Goal: Information Seeking & Learning: Learn about a topic

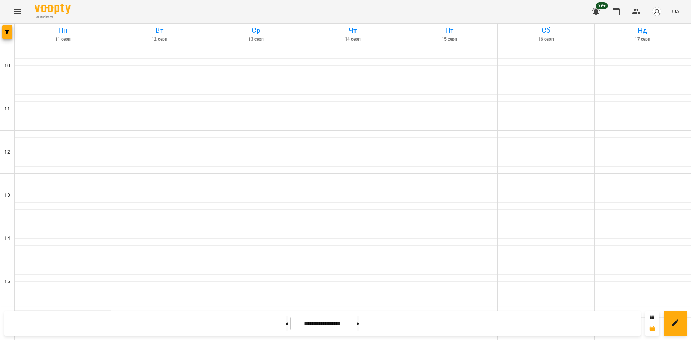
scroll to position [252, 0]
click at [5, 32] on icon "button" at bounding box center [7, 32] width 4 height 4
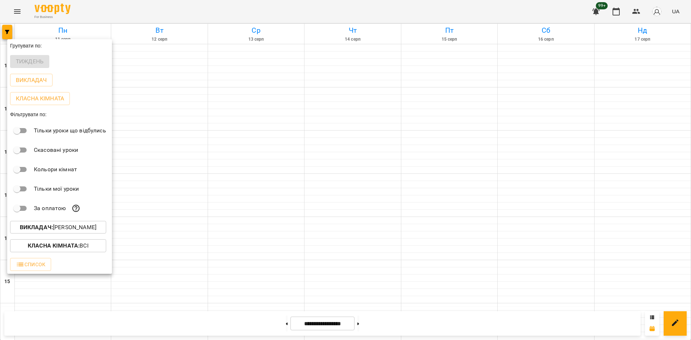
click at [80, 227] on p "Викладач : [PERSON_NAME]" at bounding box center [58, 227] width 77 height 9
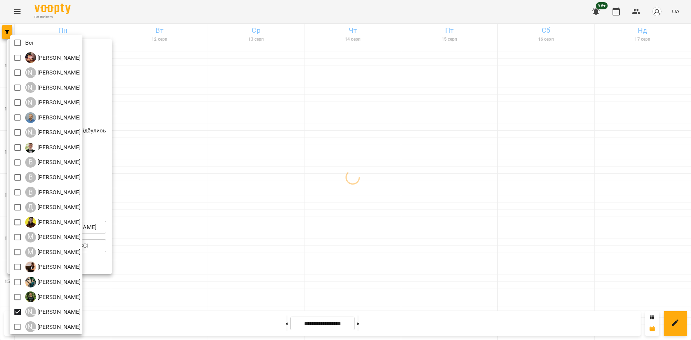
click at [154, 263] on div at bounding box center [345, 170] width 691 height 340
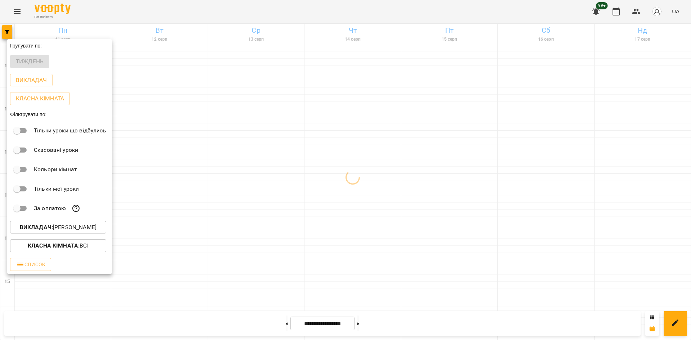
click at [158, 249] on div at bounding box center [345, 170] width 691 height 340
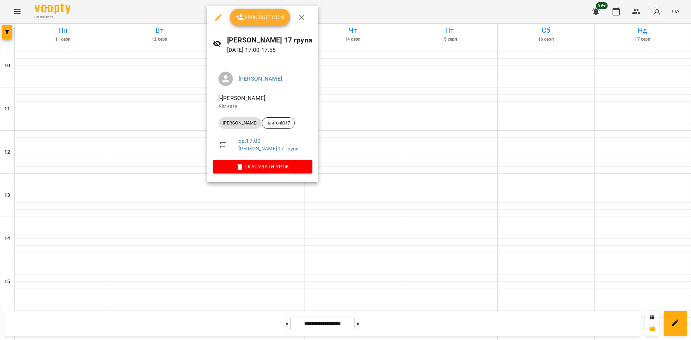
click at [357, 195] on div at bounding box center [345, 170] width 691 height 340
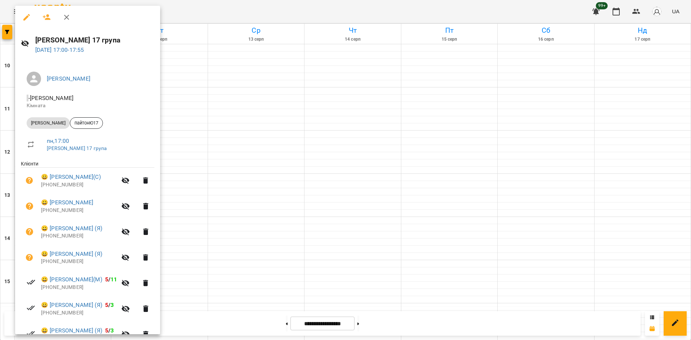
click at [171, 110] on div at bounding box center [345, 170] width 691 height 340
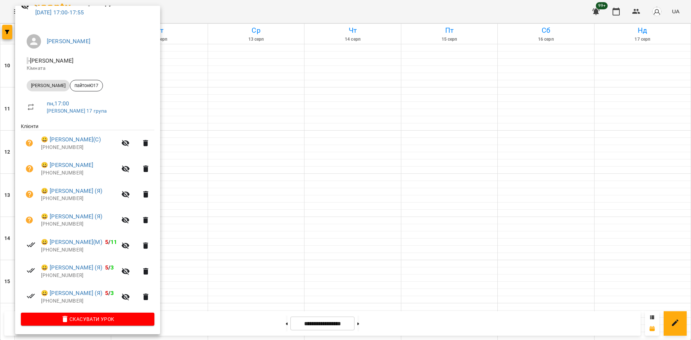
scroll to position [38, 0]
click at [296, 194] on div at bounding box center [345, 170] width 691 height 340
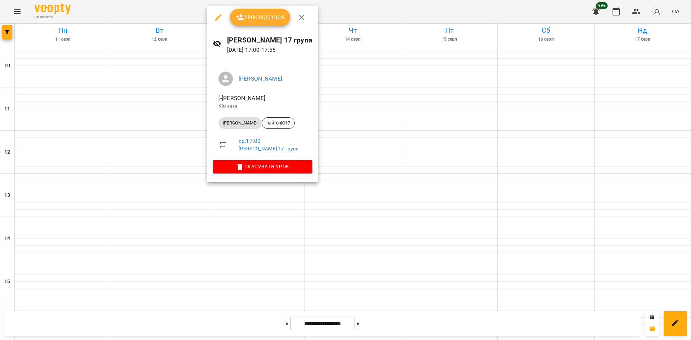
click at [156, 111] on div at bounding box center [345, 170] width 691 height 340
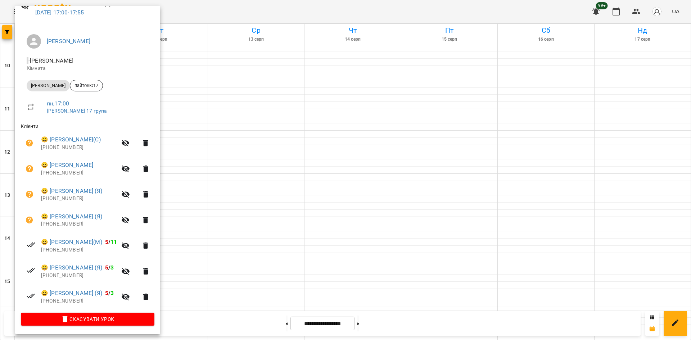
click at [300, 187] on div at bounding box center [345, 170] width 691 height 340
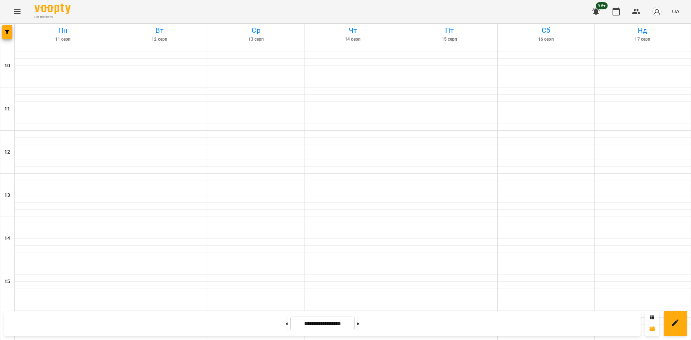
click at [1, 30] on div at bounding box center [7, 34] width 14 height 20
click at [7, 35] on button "button" at bounding box center [7, 32] width 10 height 14
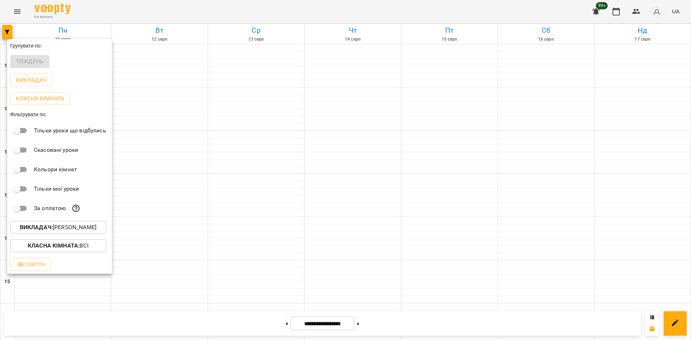
click at [86, 229] on p "Викладач : [PERSON_NAME]" at bounding box center [58, 227] width 77 height 9
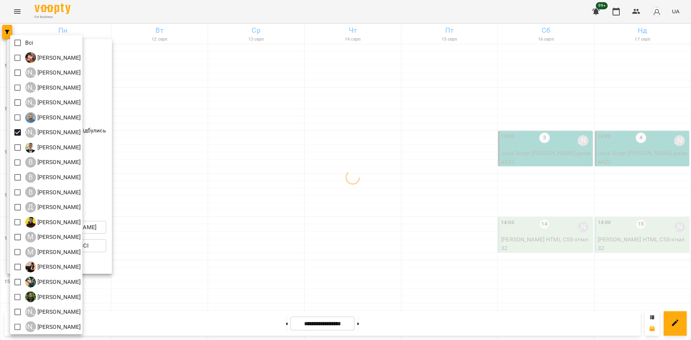
click at [236, 158] on div at bounding box center [345, 170] width 691 height 340
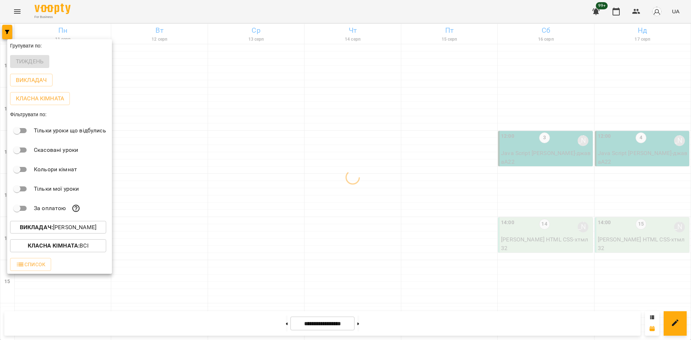
click at [250, 132] on div at bounding box center [345, 170] width 691 height 340
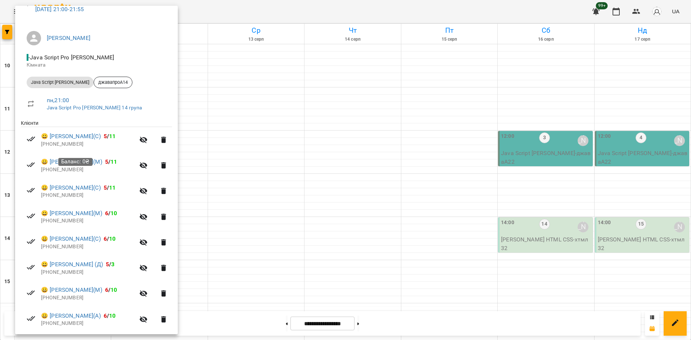
scroll to position [28, 0]
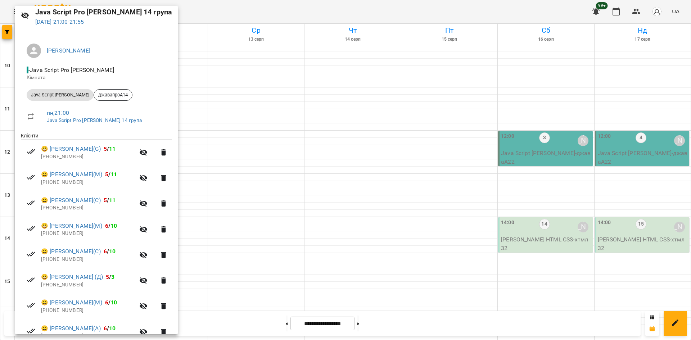
click at [301, 247] on div at bounding box center [345, 170] width 691 height 340
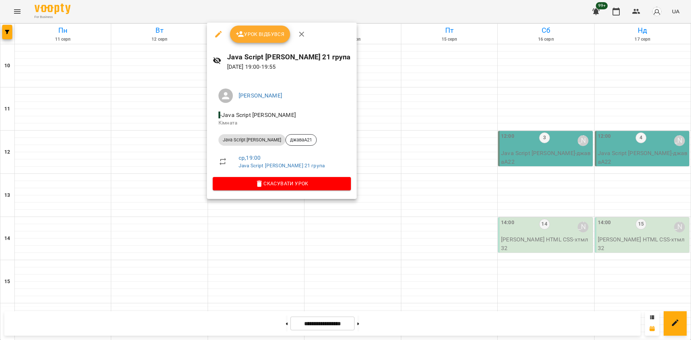
drag, startPoint x: 114, startPoint y: 104, endPoint x: 60, endPoint y: 123, distance: 57.2
click at [114, 104] on div at bounding box center [345, 170] width 691 height 340
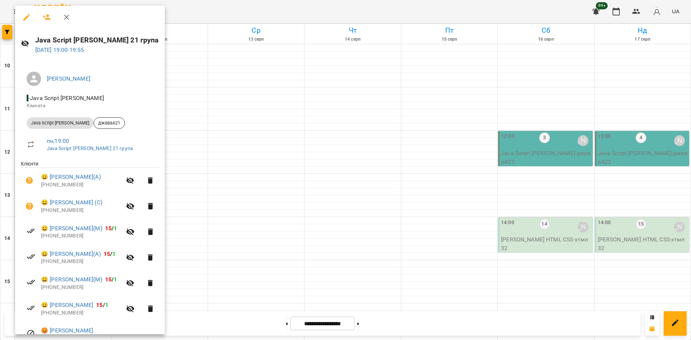
scroll to position [38, 0]
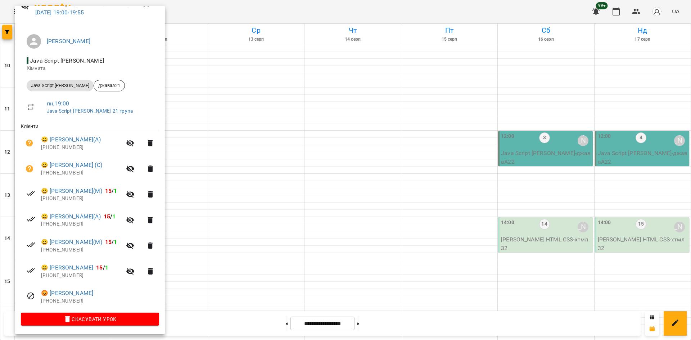
click at [302, 269] on div at bounding box center [345, 170] width 691 height 340
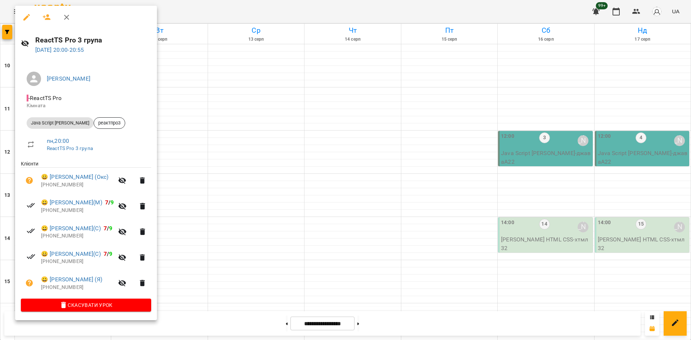
click at [273, 236] on div at bounding box center [345, 170] width 691 height 340
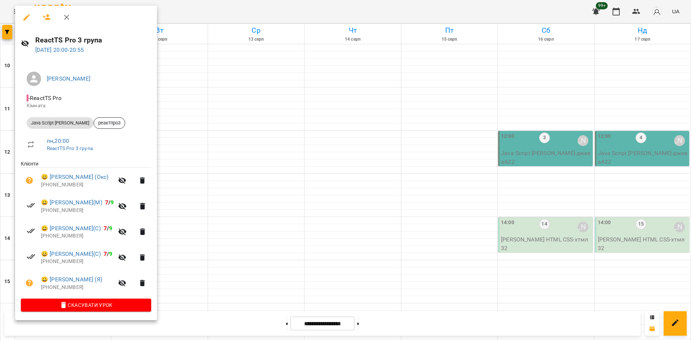
click at [219, 131] on div at bounding box center [345, 170] width 691 height 340
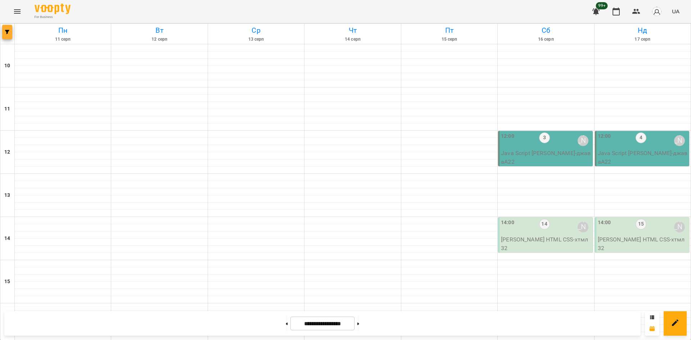
click at [7, 34] on icon "button" at bounding box center [7, 32] width 4 height 4
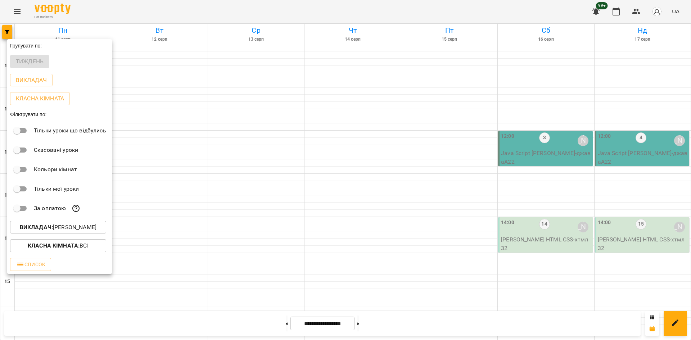
click at [87, 231] on p "Викладач : [PERSON_NAME]" at bounding box center [58, 227] width 77 height 9
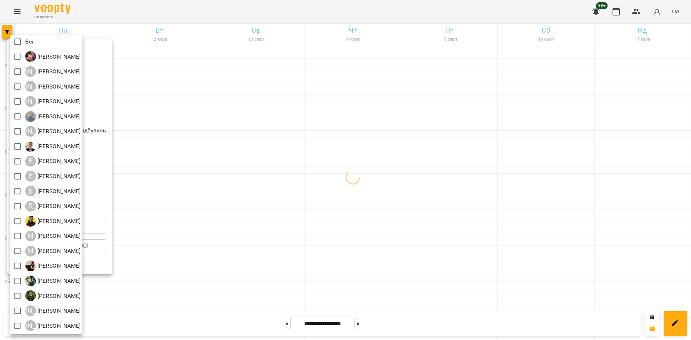
scroll to position [1, 0]
click at [215, 257] on div at bounding box center [345, 170] width 691 height 340
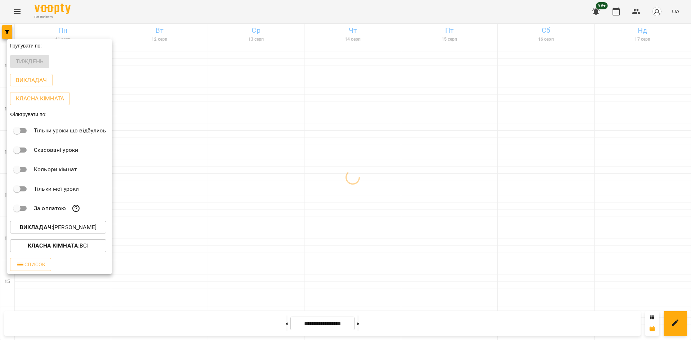
click at [254, 199] on div at bounding box center [345, 170] width 691 height 340
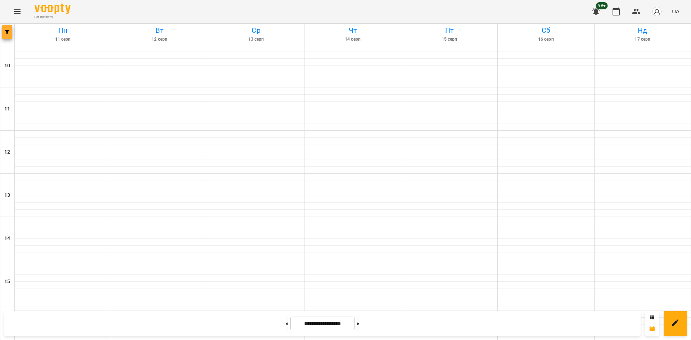
click at [7, 28] on button "button" at bounding box center [7, 32] width 10 height 14
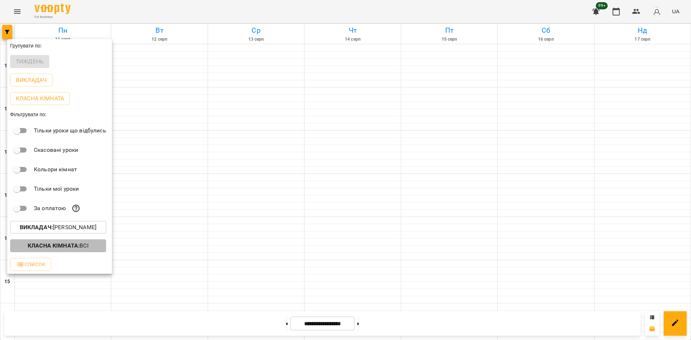
click at [87, 246] on p "Класна кімната : Всі" at bounding box center [58, 245] width 61 height 9
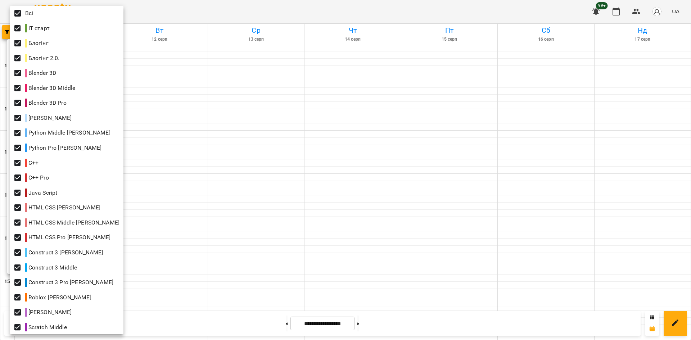
drag, startPoint x: 184, startPoint y: 210, endPoint x: 165, endPoint y: 219, distance: 21.4
click at [183, 210] on div at bounding box center [345, 170] width 691 height 340
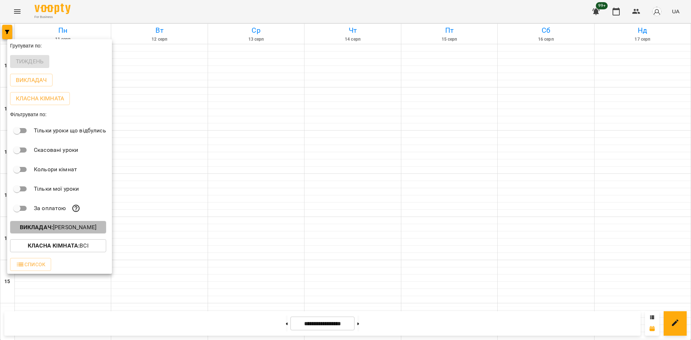
click at [89, 231] on p "Викладач : [PERSON_NAME]" at bounding box center [58, 227] width 77 height 9
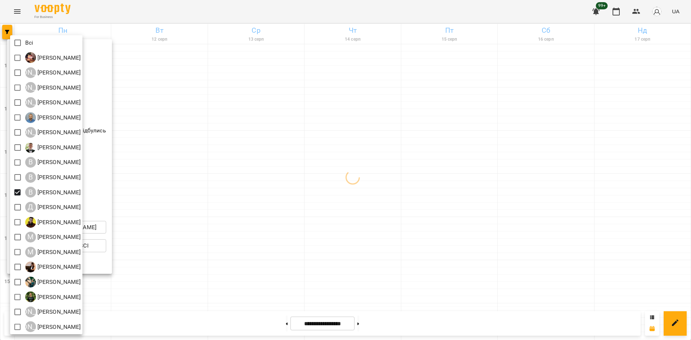
click at [201, 293] on div at bounding box center [345, 170] width 691 height 340
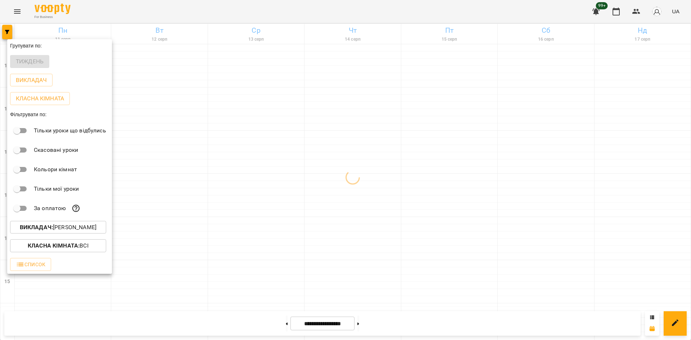
click at [167, 277] on div at bounding box center [345, 170] width 691 height 340
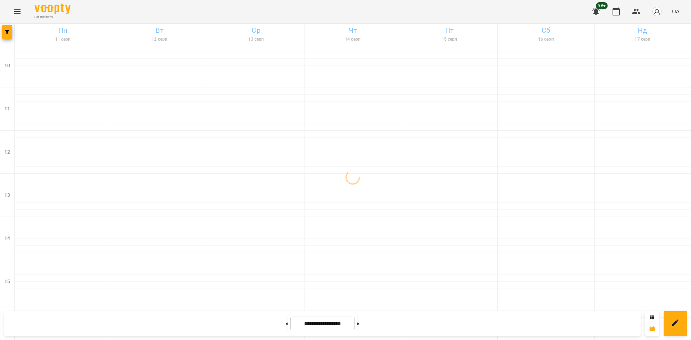
scroll to position [298, 0]
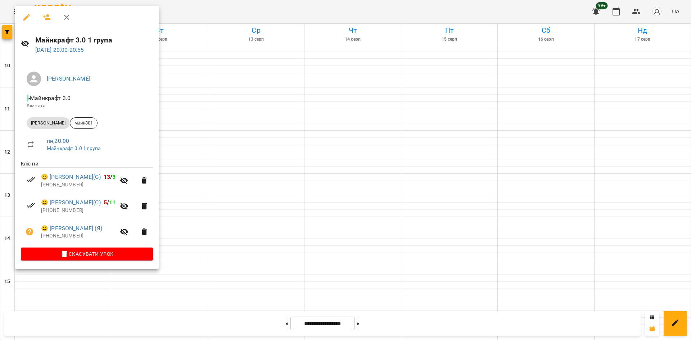
click at [174, 286] on div at bounding box center [345, 170] width 691 height 340
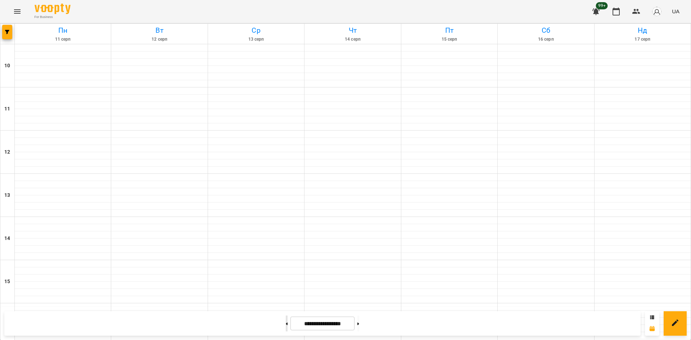
click at [286, 326] on button at bounding box center [287, 323] width 2 height 16
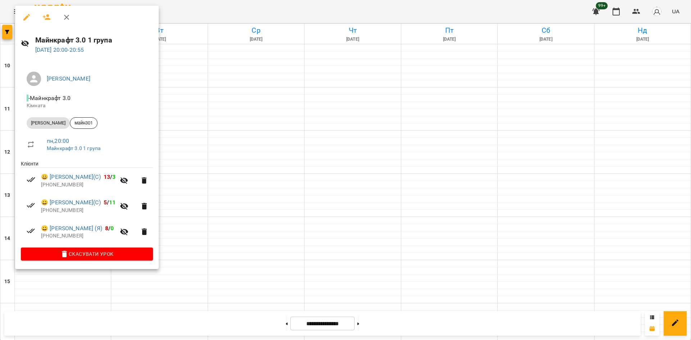
click at [196, 260] on div at bounding box center [345, 170] width 691 height 340
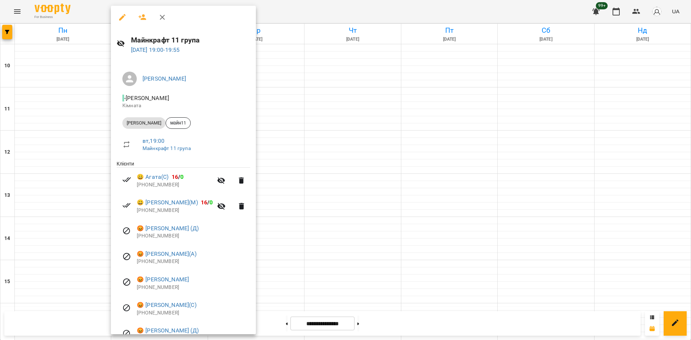
click at [272, 170] on div at bounding box center [345, 170] width 691 height 340
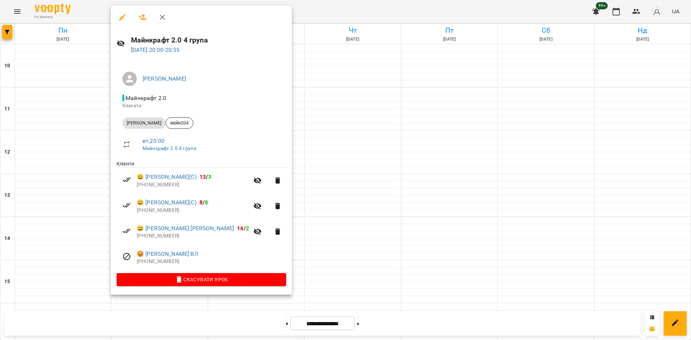
click at [318, 249] on div at bounding box center [345, 170] width 691 height 340
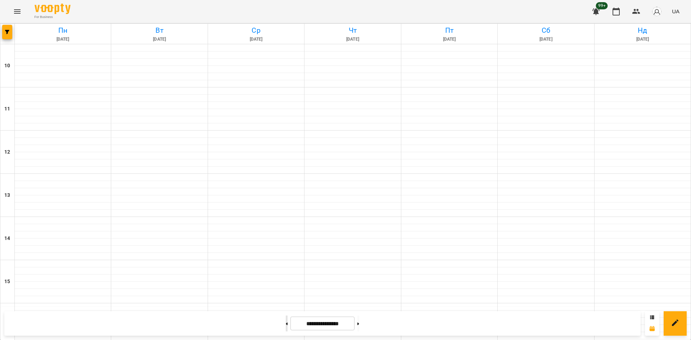
click at [286, 326] on button at bounding box center [287, 323] width 2 height 16
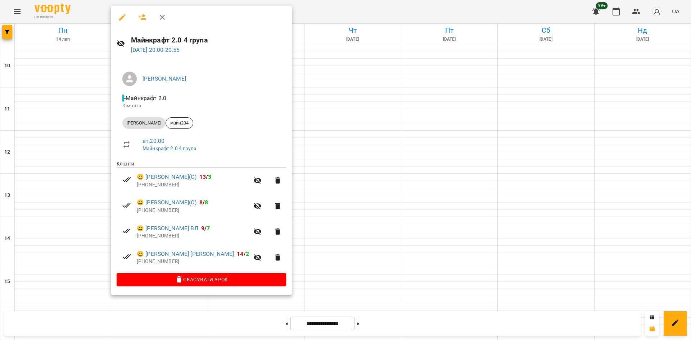
click at [323, 259] on div at bounding box center [345, 170] width 691 height 340
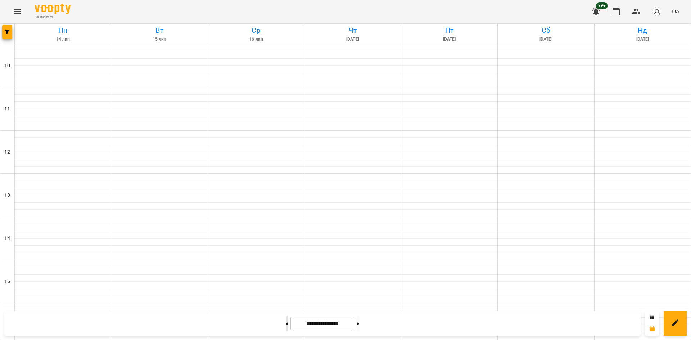
click at [286, 324] on button at bounding box center [287, 323] width 2 height 16
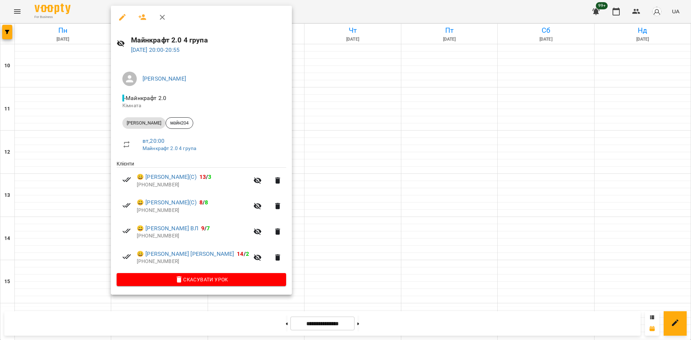
click at [287, 249] on div at bounding box center [345, 170] width 691 height 340
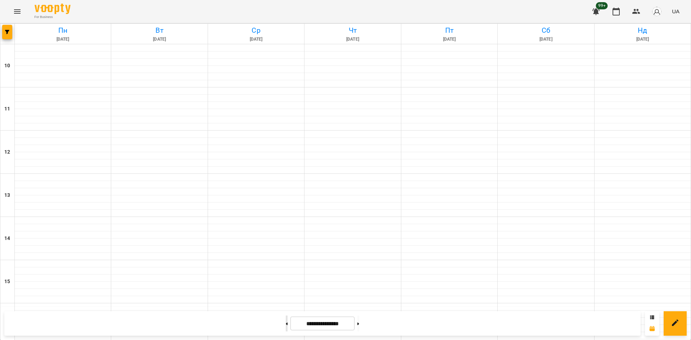
click at [286, 327] on button at bounding box center [287, 323] width 2 height 16
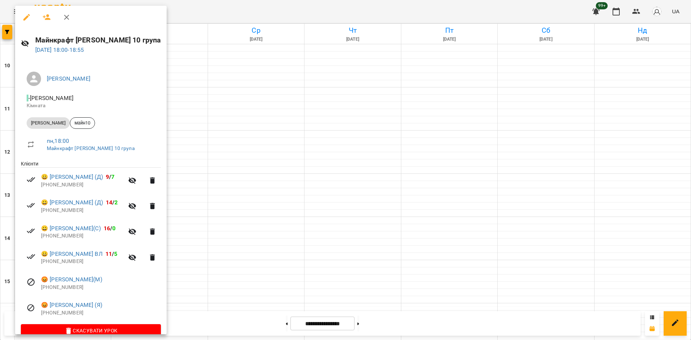
click at [203, 135] on div at bounding box center [345, 170] width 691 height 340
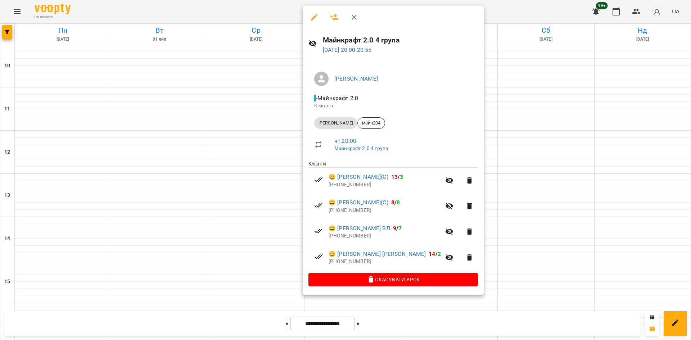
drag, startPoint x: 225, startPoint y: 261, endPoint x: 230, endPoint y: 258, distance: 5.4
click at [225, 261] on div at bounding box center [345, 170] width 691 height 340
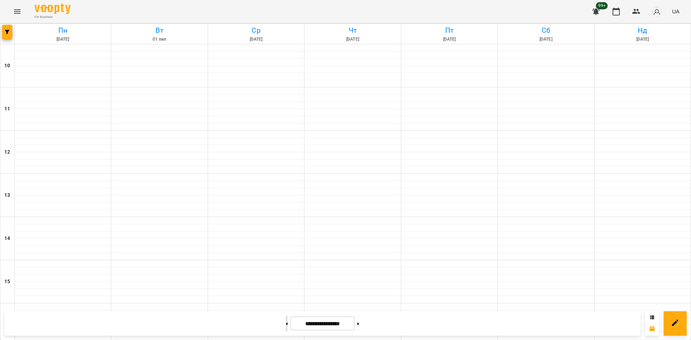
click at [286, 325] on button at bounding box center [287, 323] width 2 height 16
click at [286, 324] on button at bounding box center [287, 323] width 2 height 16
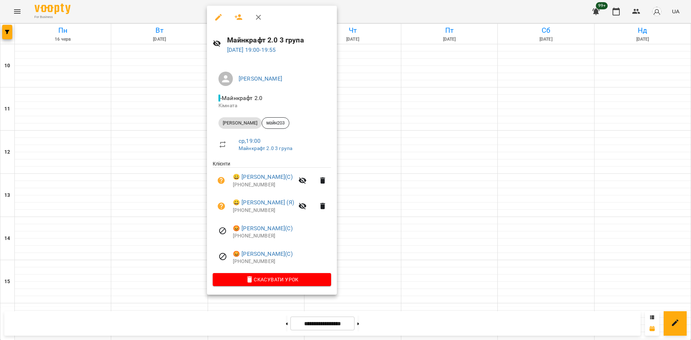
click at [178, 215] on div at bounding box center [345, 170] width 691 height 340
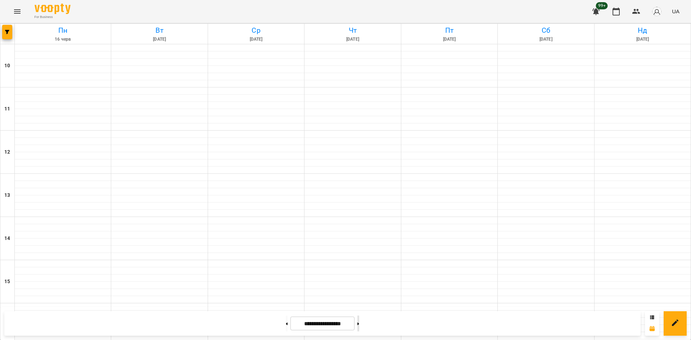
click at [359, 323] on button at bounding box center [358, 323] width 2 height 16
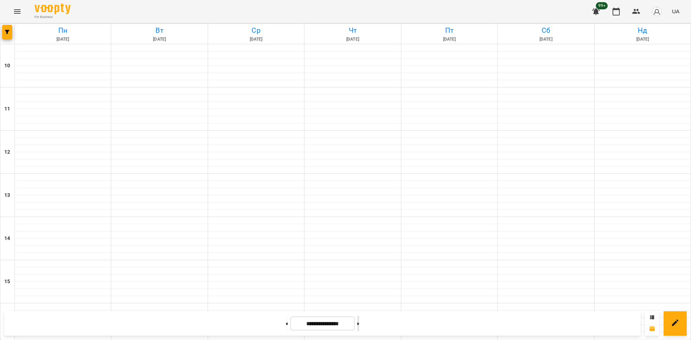
click at [359, 323] on button at bounding box center [358, 323] width 2 height 16
click at [6, 33] on icon "button" at bounding box center [7, 32] width 4 height 4
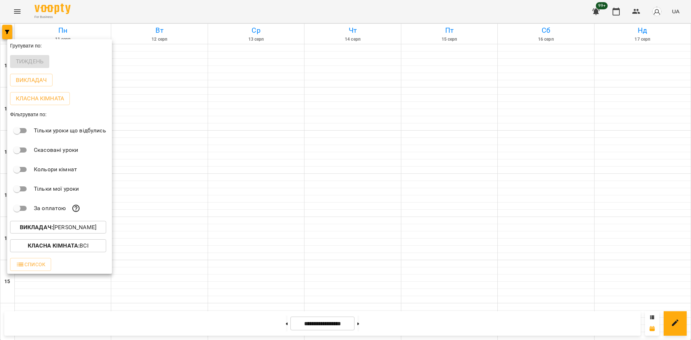
click at [90, 224] on button "Викладач : [PERSON_NAME]" at bounding box center [58, 227] width 96 height 13
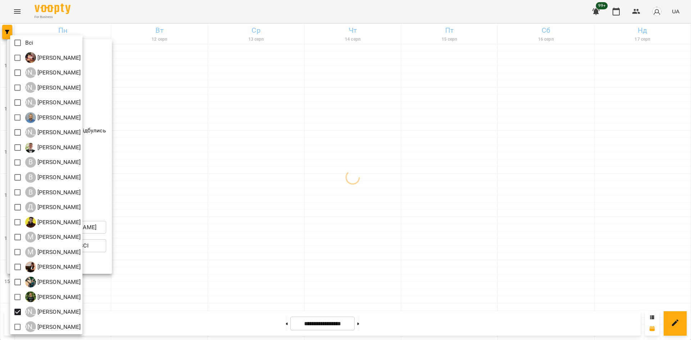
click at [254, 283] on div at bounding box center [345, 170] width 691 height 340
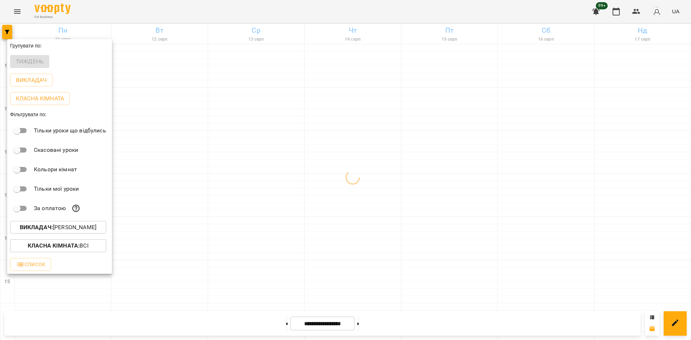
drag, startPoint x: 221, startPoint y: 263, endPoint x: 220, endPoint y: 244, distance: 19.8
drag, startPoint x: 240, startPoint y: 161, endPoint x: 235, endPoint y: 157, distance: 6.4
click at [240, 160] on div at bounding box center [345, 170] width 691 height 340
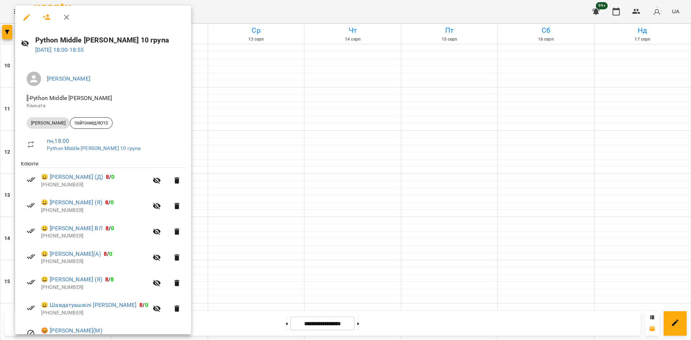
scroll to position [38, 0]
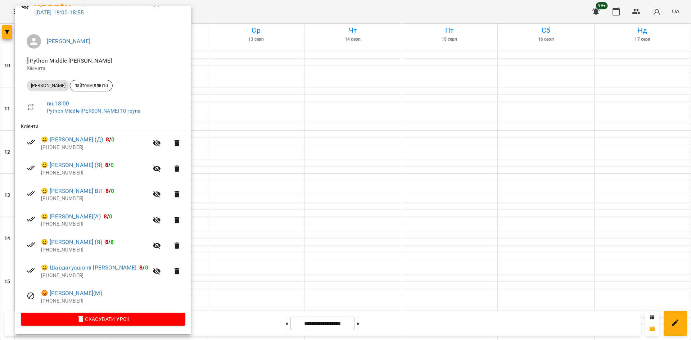
drag, startPoint x: 285, startPoint y: 158, endPoint x: 285, endPoint y: 154, distance: 4.0
click at [285, 157] on div at bounding box center [345, 170] width 691 height 340
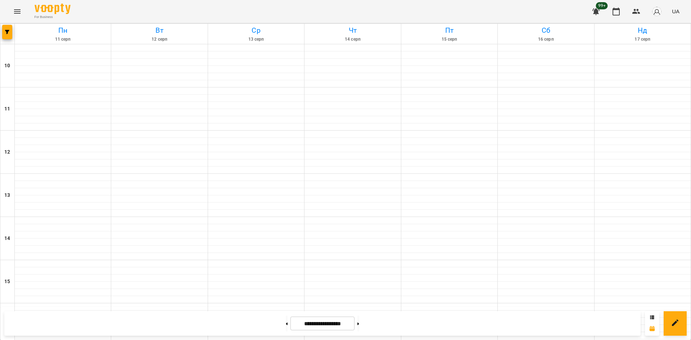
scroll to position [262, 0]
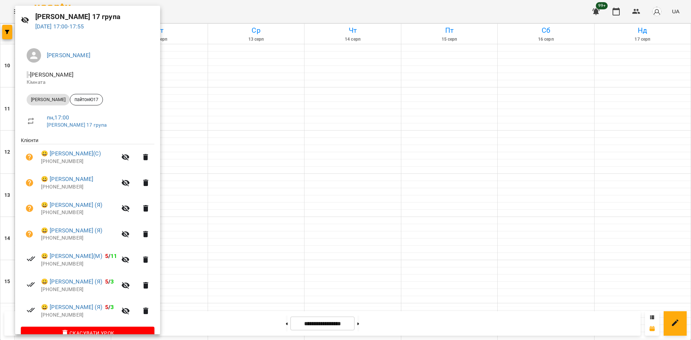
scroll to position [36, 0]
